Goal: Transaction & Acquisition: Purchase product/service

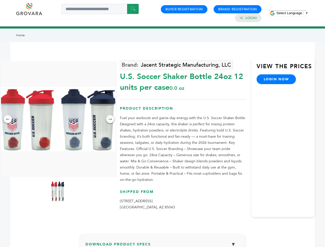
click at [293, 13] on span "Select Language" at bounding box center [290, 13] width 26 height 4
click at [58, 119] on img at bounding box center [58, 119] width 116 height 64
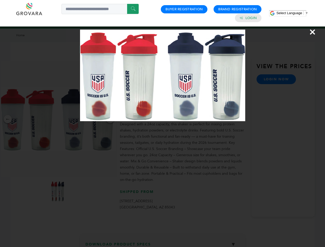
click at [8, 119] on div "×" at bounding box center [162, 123] width 325 height 247
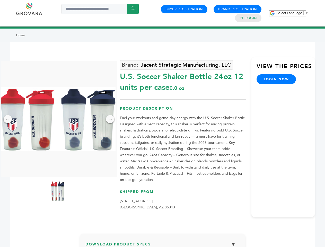
click at [110, 119] on div "→" at bounding box center [110, 119] width 8 height 8
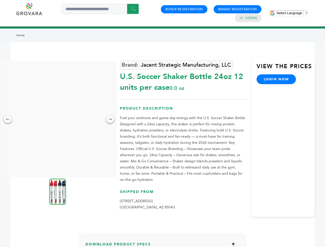
click at [58, 191] on img at bounding box center [57, 192] width 17 height 26
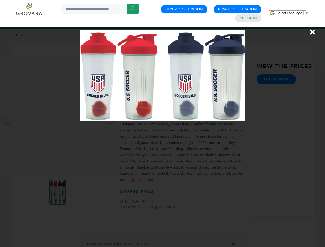
click at [163, 243] on div "×" at bounding box center [162, 123] width 325 height 247
